Goal: Transaction & Acquisition: Download file/media

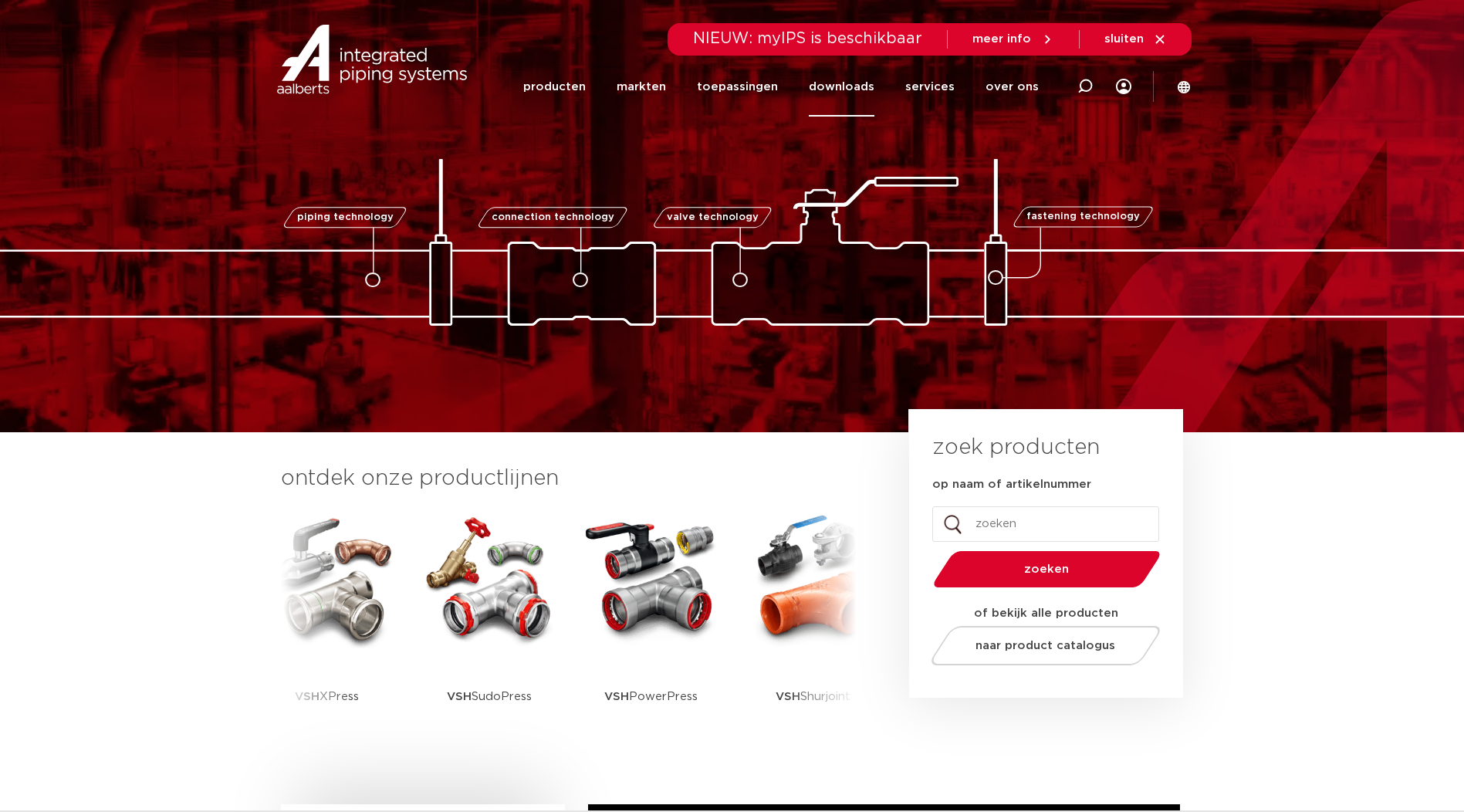
click at [874, 89] on link "downloads" at bounding box center [842, 87] width 66 height 59
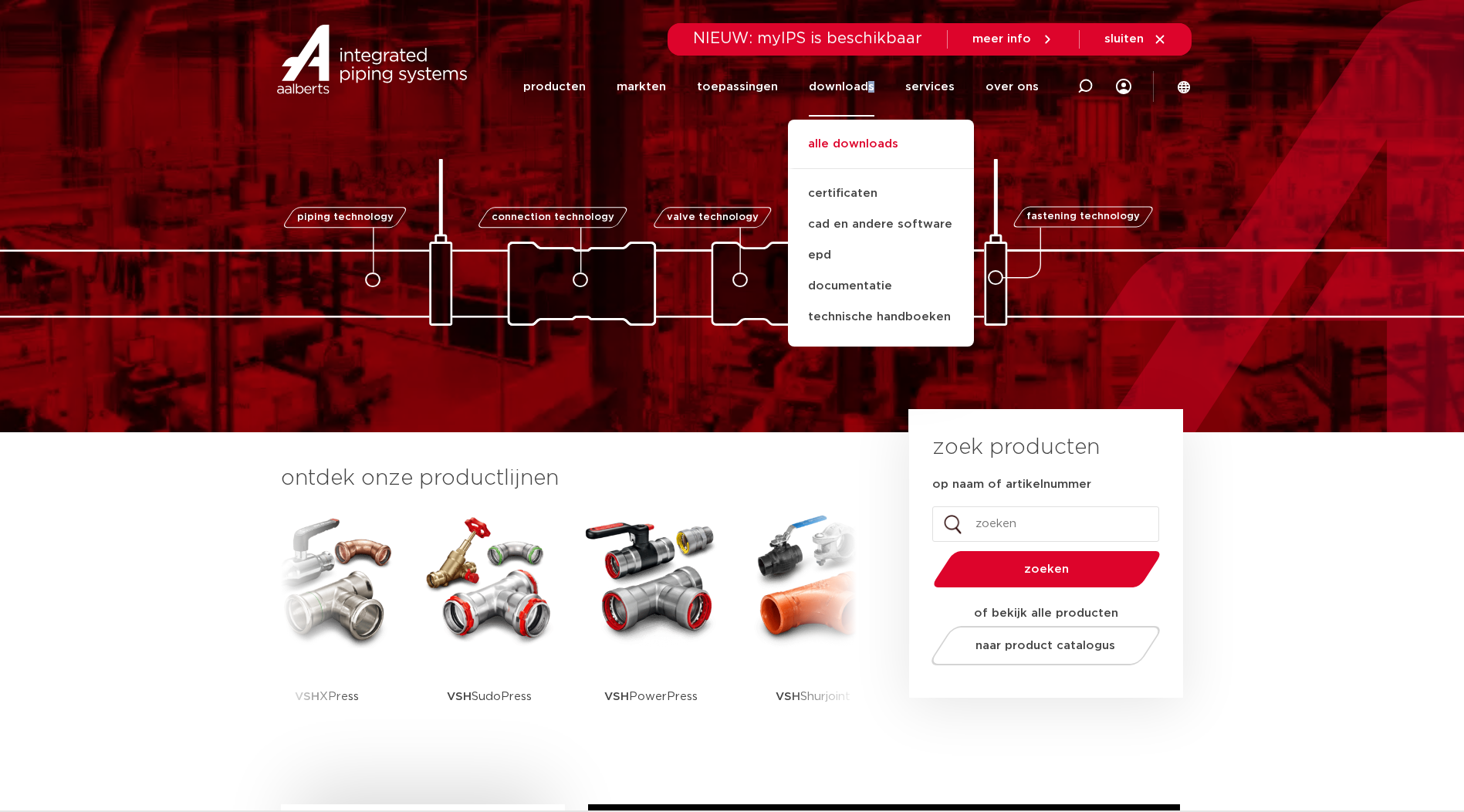
drag, startPoint x: 877, startPoint y: 89, endPoint x: 861, endPoint y: 143, distance: 56.3
click at [861, 143] on link "alle downloads" at bounding box center [881, 152] width 186 height 34
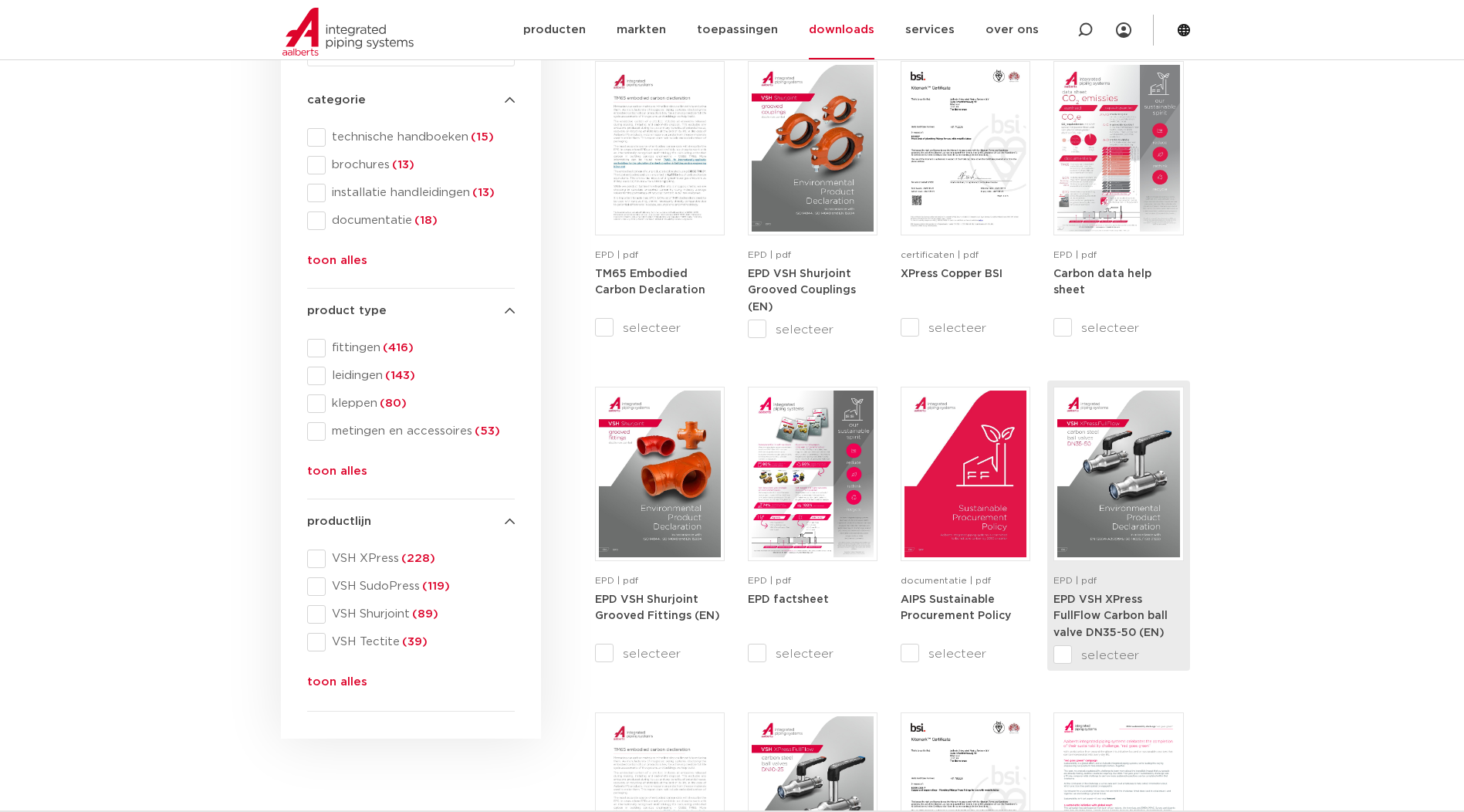
scroll to position [257, 0]
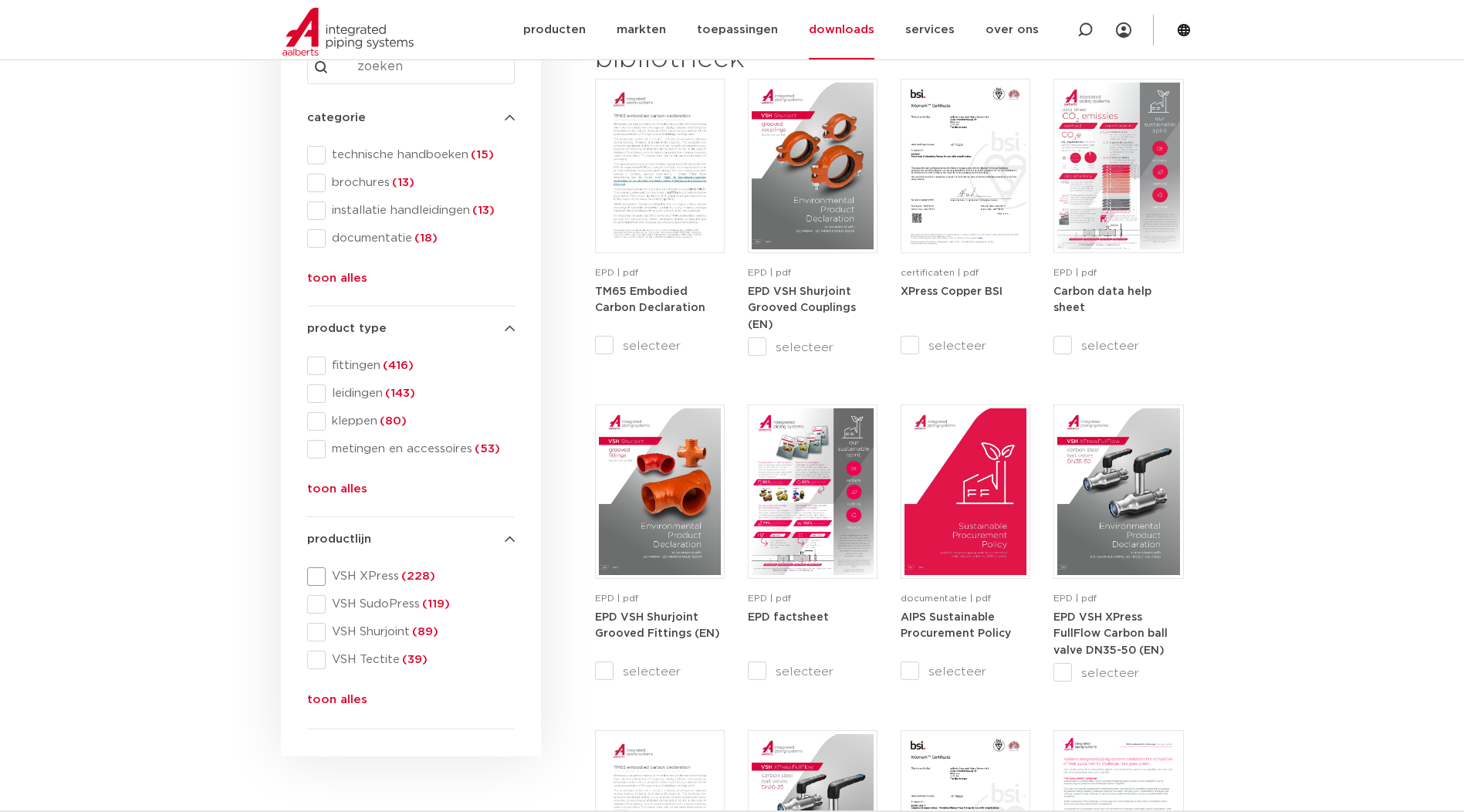
click at [335, 580] on span "VSH XPress (228)" at bounding box center [420, 576] width 189 height 15
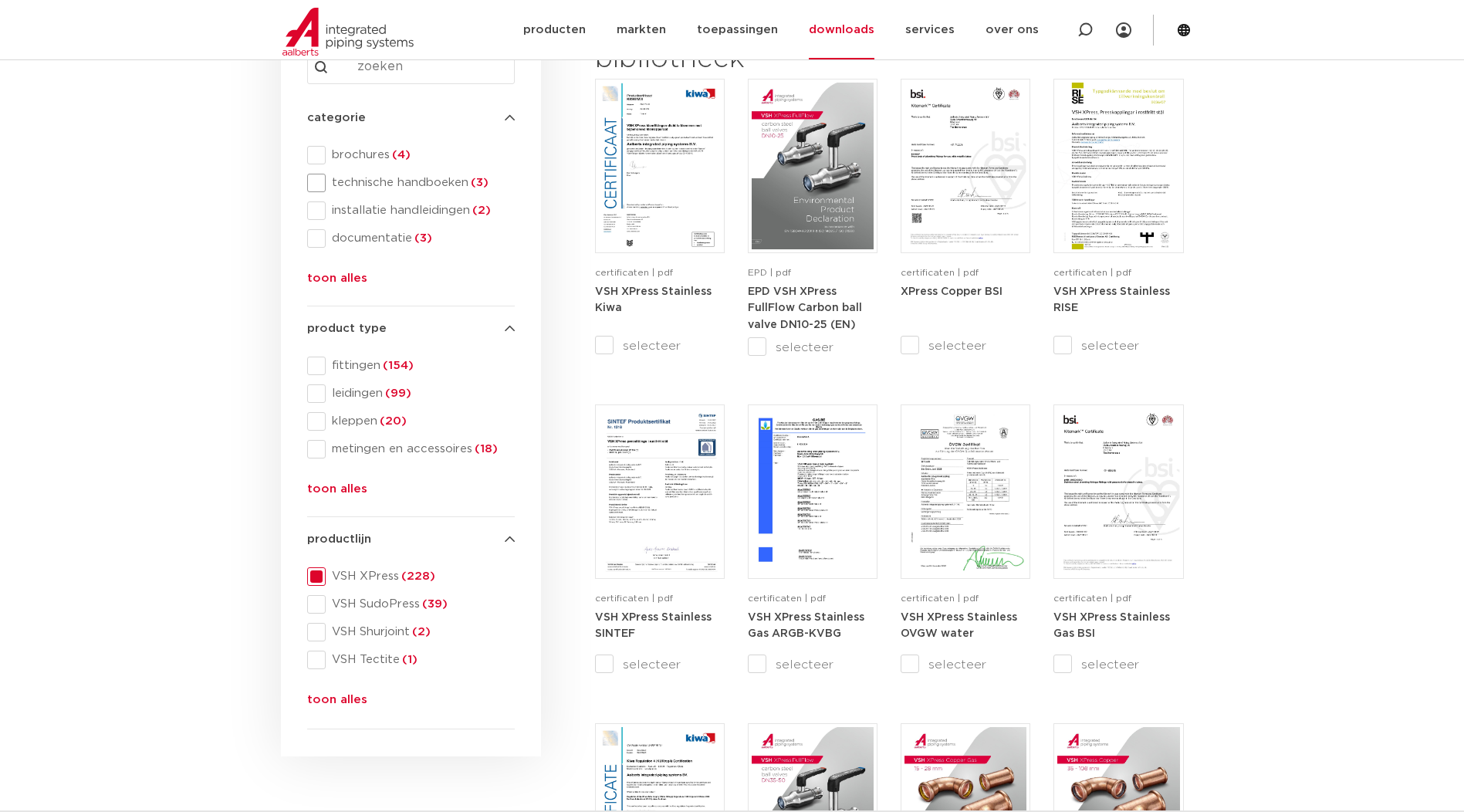
click at [318, 182] on span at bounding box center [316, 182] width 19 height 18
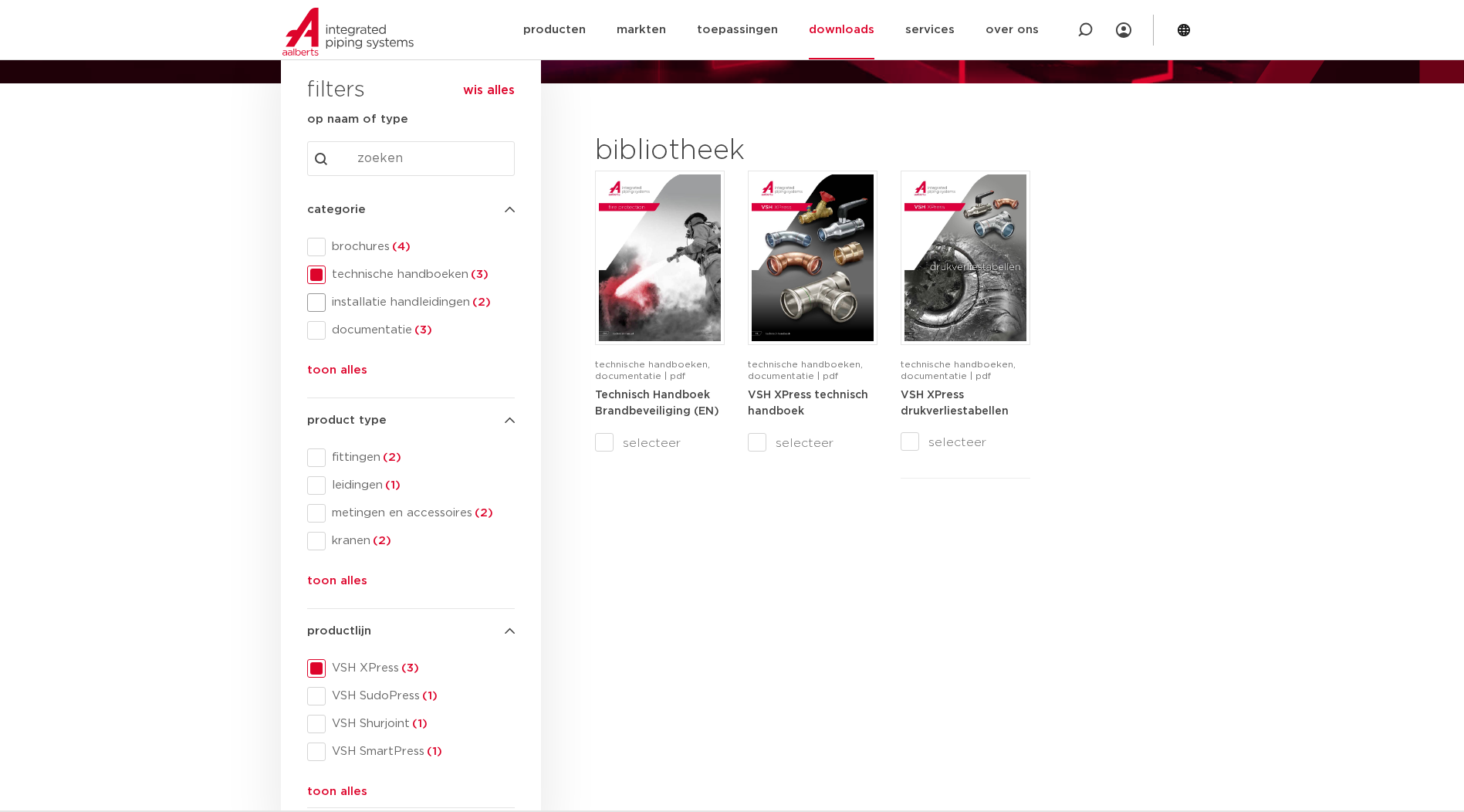
scroll to position [129, 0]
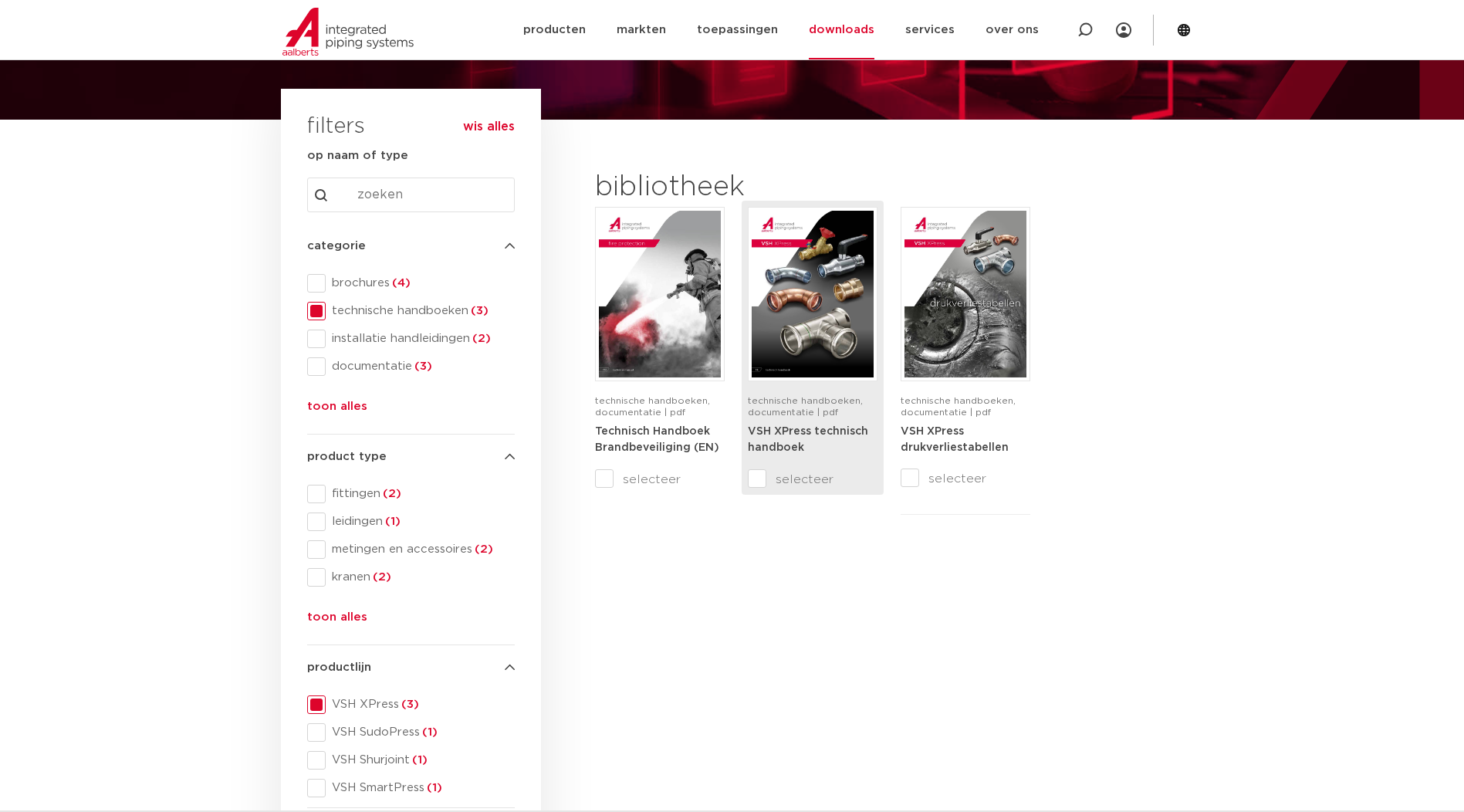
click at [797, 292] on img at bounding box center [813, 293] width 122 height 166
click at [325, 522] on span at bounding box center [316, 521] width 19 height 18
